Goal: Information Seeking & Learning: Learn about a topic

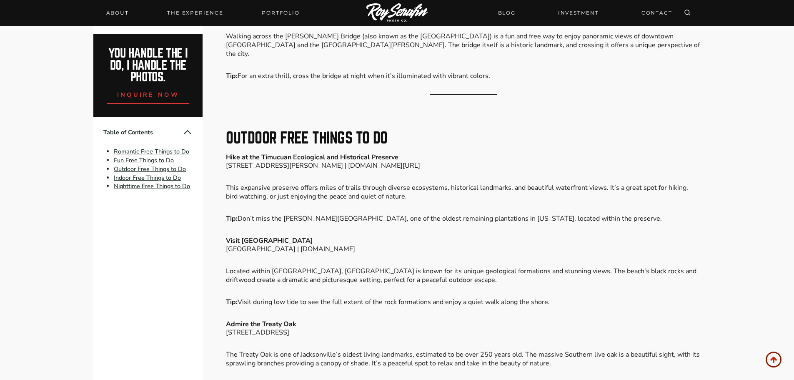
scroll to position [1333, 0]
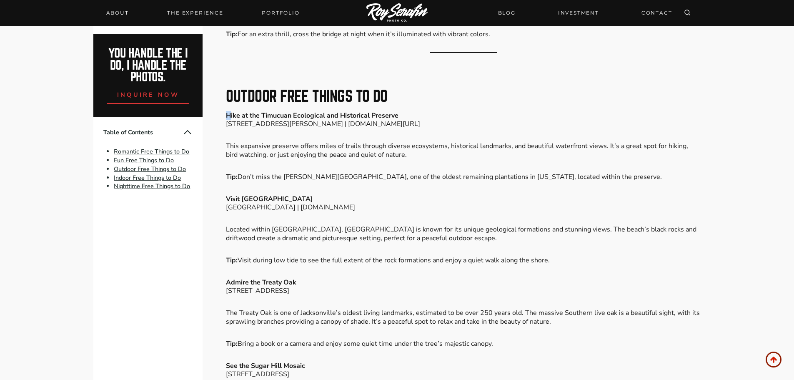
click at [229, 120] on strong "Hike at the Timucuan Ecological and Historical Preserve" at bounding box center [312, 115] width 173 height 9
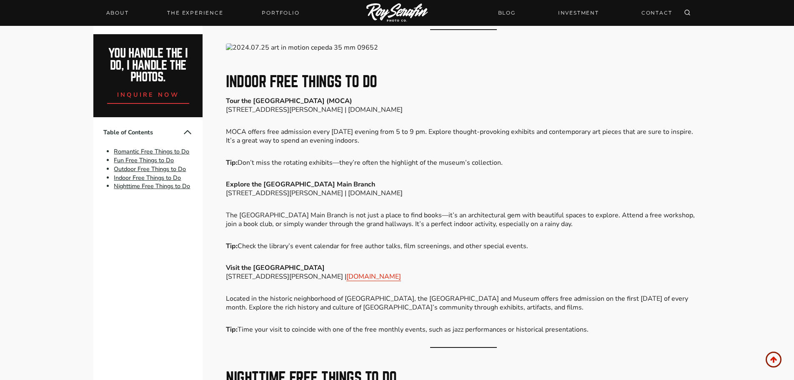
scroll to position [1833, 0]
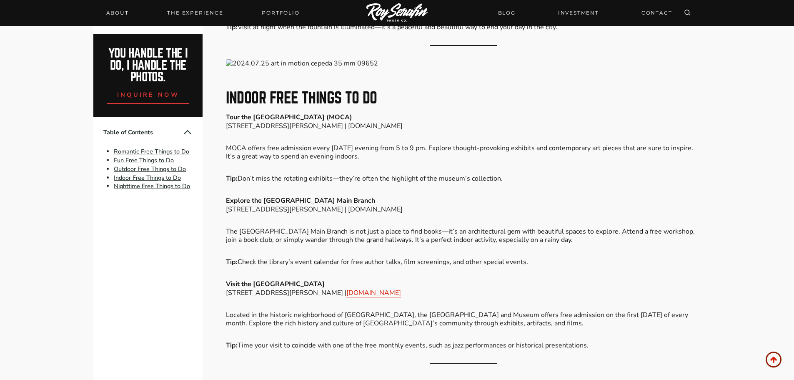
drag, startPoint x: 224, startPoint y: 110, endPoint x: 385, endPoint y: 148, distance: 165.9
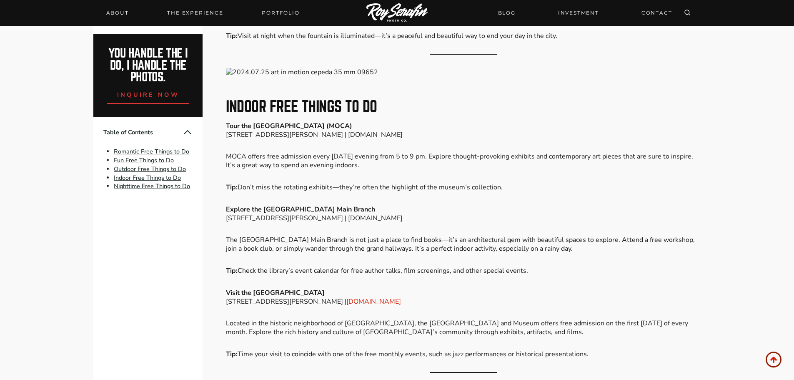
click at [385, 148] on div "Please Share: Ever feel like you’re missing out on the best parts of a city bec…" at bounding box center [397, 140] width 625 height 3319
copy div "Tour the [GEOGRAPHIC_DATA] (MOCA) [STREET_ADDRESS][PERSON_NAME] | [DOMAIN_NAME]…"
drag, startPoint x: 582, startPoint y: 233, endPoint x: 216, endPoint y: 197, distance: 368.1
click at [216, 197] on div "Please Share: Ever feel like you’re missing out on the best parts of a city bec…" at bounding box center [397, 140] width 625 height 3319
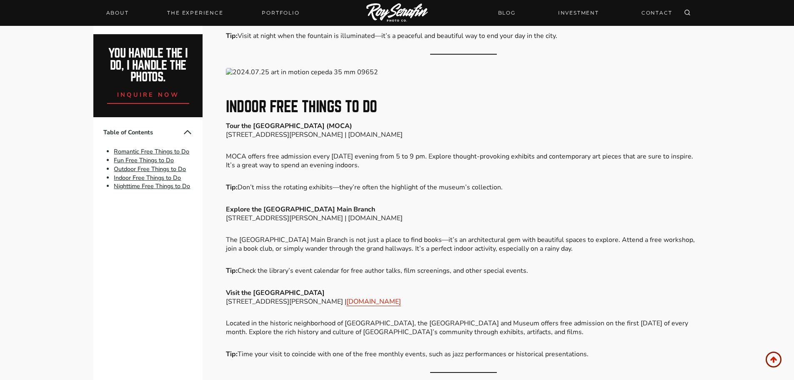
drag, startPoint x: 500, startPoint y: 326, endPoint x: 499, endPoint y: 321, distance: 4.8
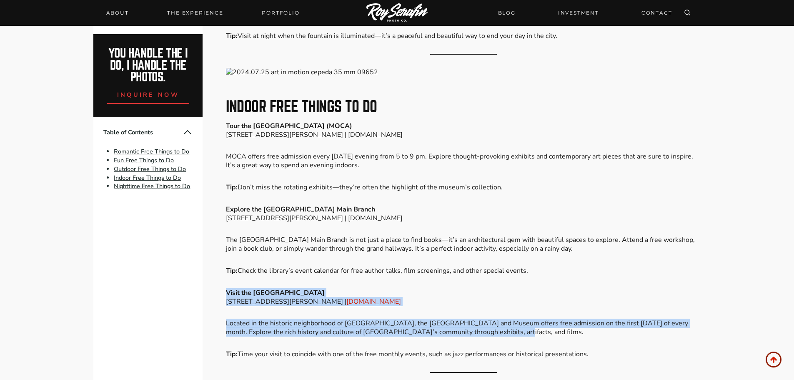
drag, startPoint x: 483, startPoint y: 317, endPoint x: 225, endPoint y: 272, distance: 262.3
click at [224, 270] on div "Please Share: Ever feel like you’re missing out on the best parts of a city bec…" at bounding box center [397, 140] width 625 height 3319
copy div "Visit the [GEOGRAPHIC_DATA] and Museum [STREET_ADDRESS][PERSON_NAME] | [DOMAIN_…"
